Goal: Task Accomplishment & Management: Manage account settings

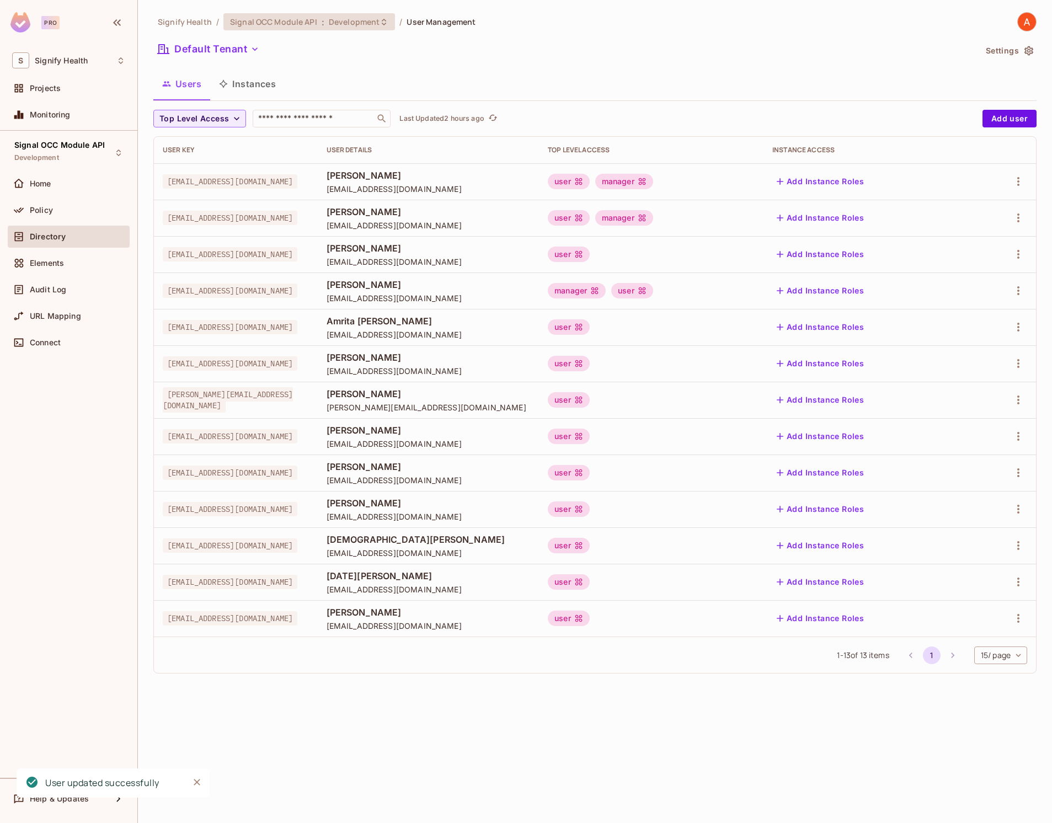
click at [342, 22] on span "Development" at bounding box center [354, 22] width 51 height 10
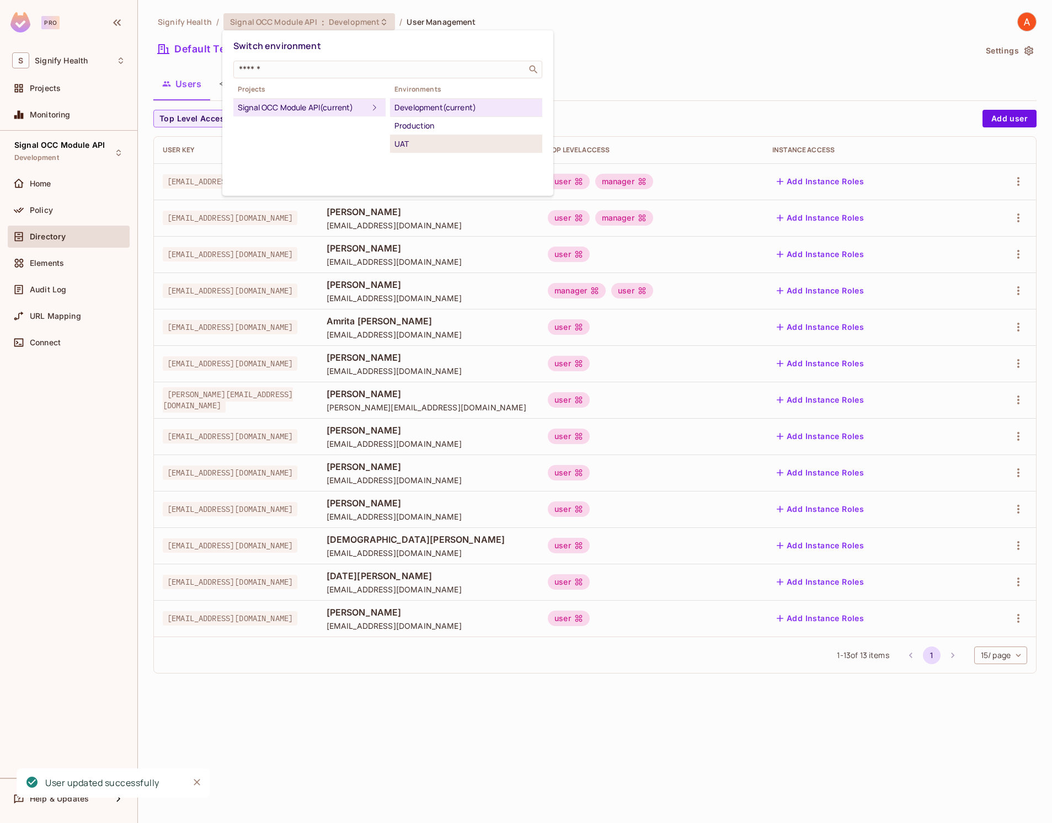
click at [416, 138] on div "UAT" at bounding box center [465, 143] width 143 height 13
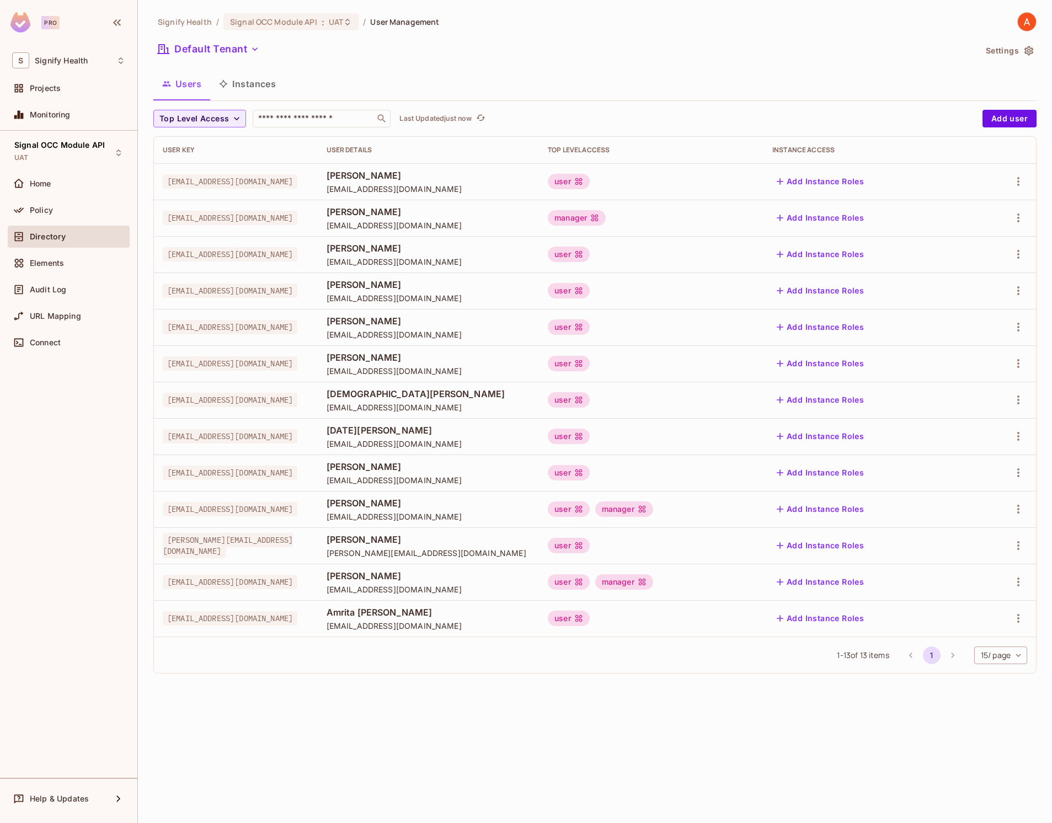
click at [695, 623] on div "user" at bounding box center [651, 618] width 207 height 15
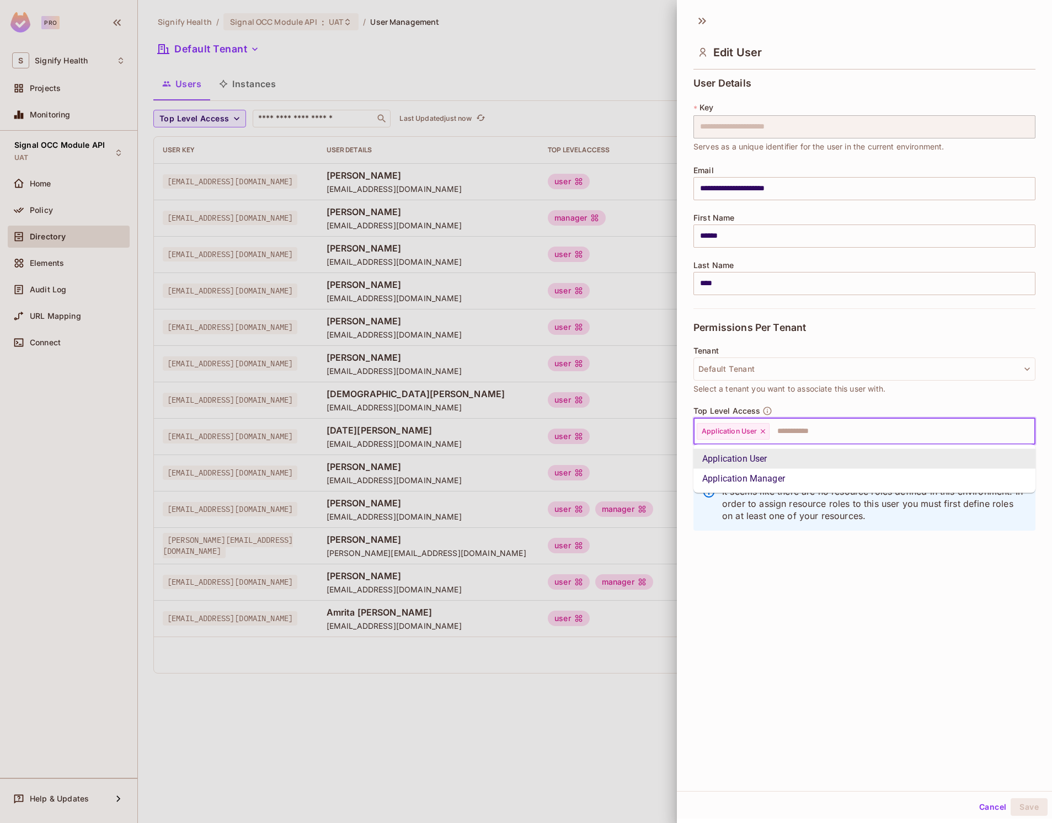
click at [822, 438] on input "text" at bounding box center [891, 431] width 243 height 22
click at [777, 472] on li "Application Manager" at bounding box center [864, 479] width 342 height 20
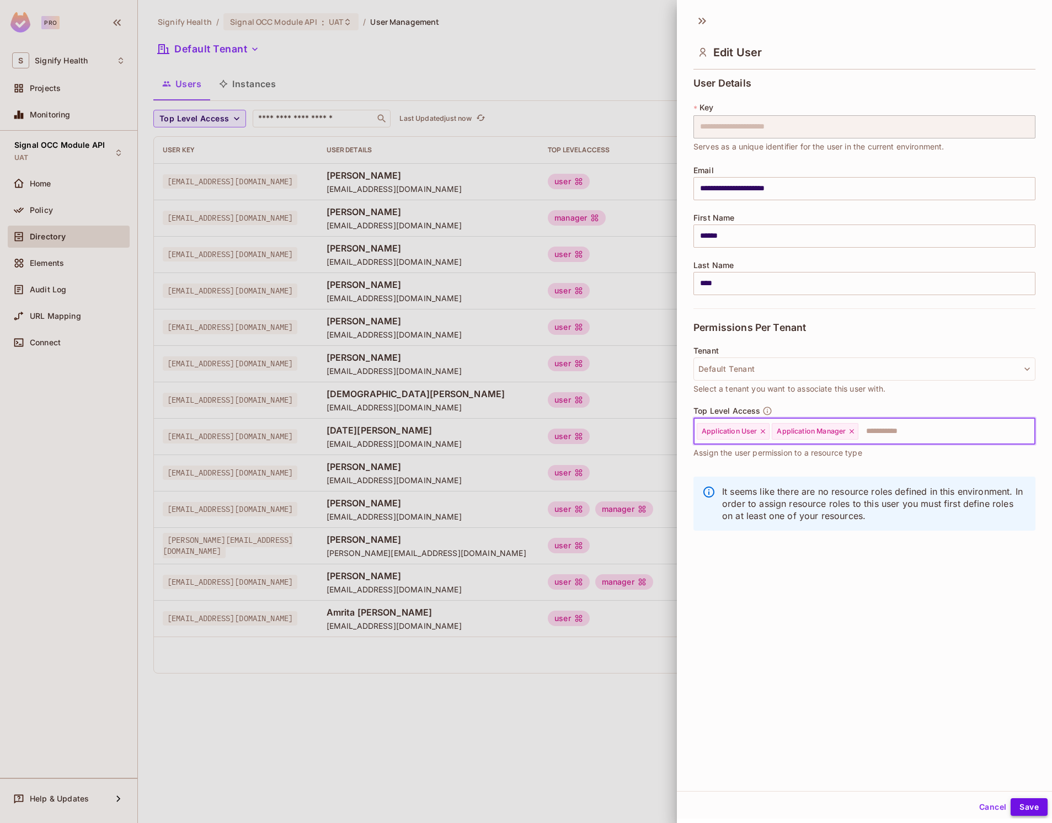
click at [1034, 806] on button "Save" at bounding box center [1028, 807] width 37 height 18
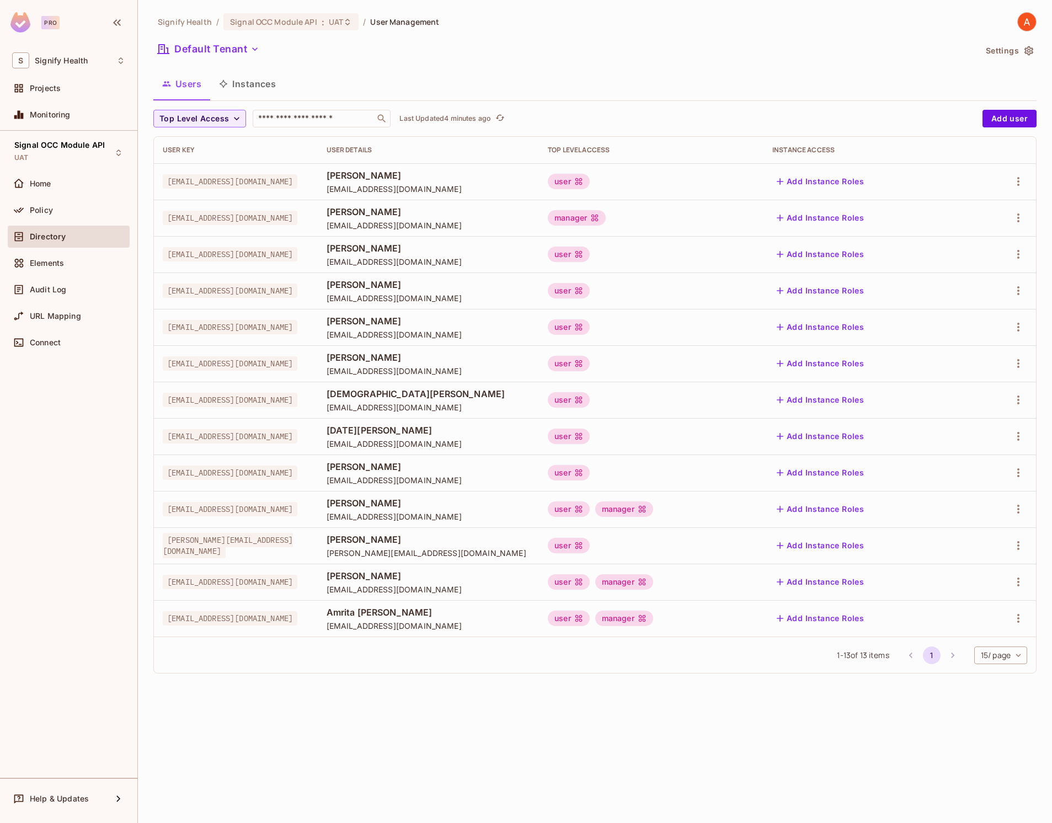
click at [934, 615] on div "Add Instance Roles" at bounding box center [867, 618] width 190 height 18
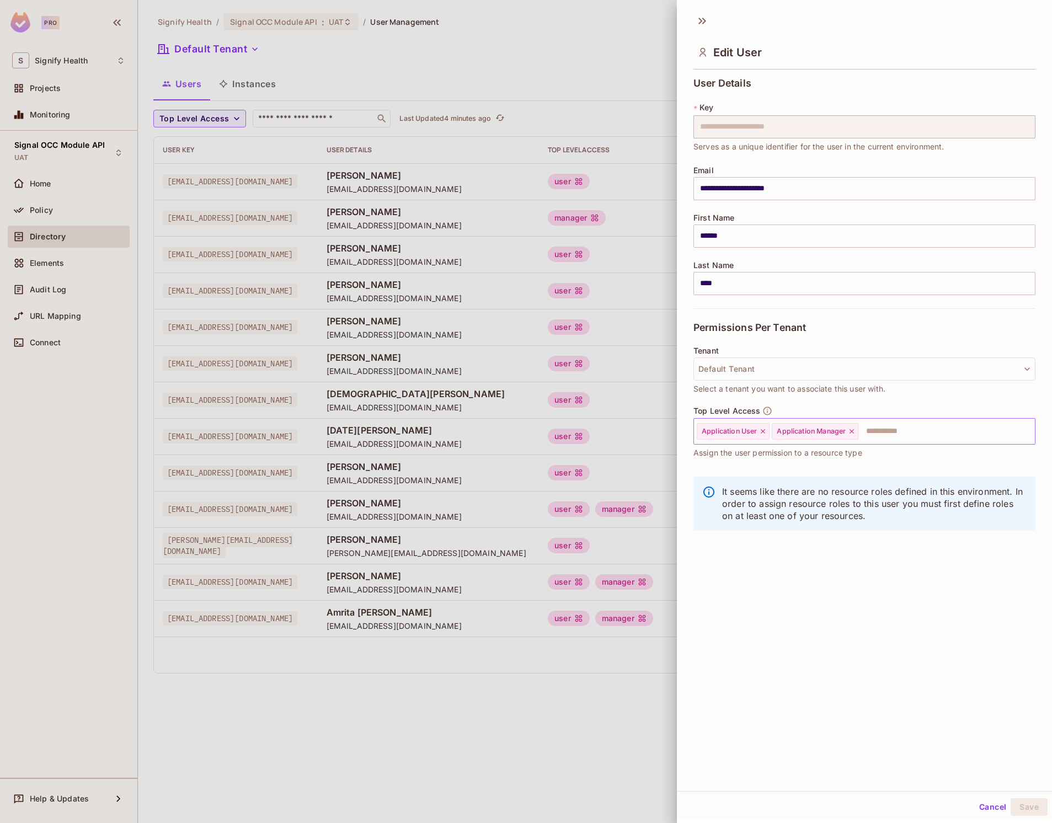
click at [854, 430] on icon at bounding box center [851, 431] width 4 height 4
click at [1028, 804] on button "Save" at bounding box center [1028, 807] width 37 height 18
